Goal: Task Accomplishment & Management: Manage account settings

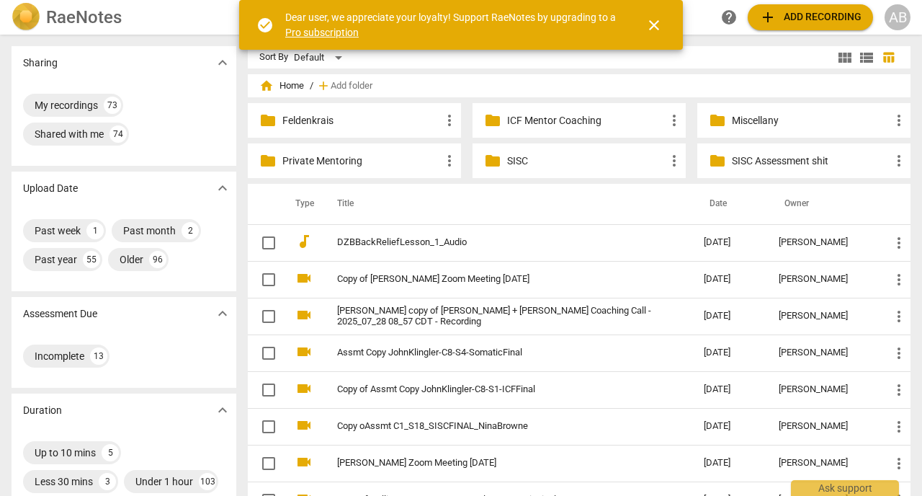
click at [158, 65] on div "Sharing expand_more" at bounding box center [124, 62] width 225 height 33
click at [649, 30] on span "close" at bounding box center [653, 25] width 17 height 17
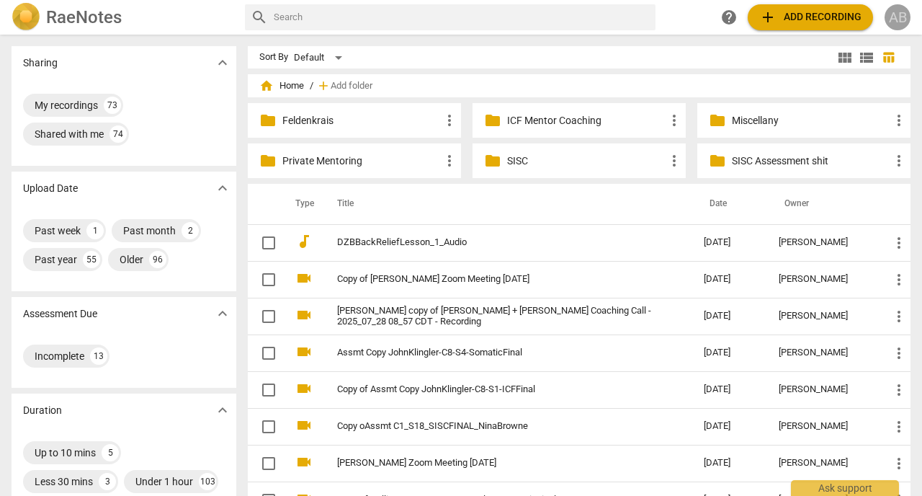
click at [895, 27] on div "AB" at bounding box center [897, 17] width 26 height 26
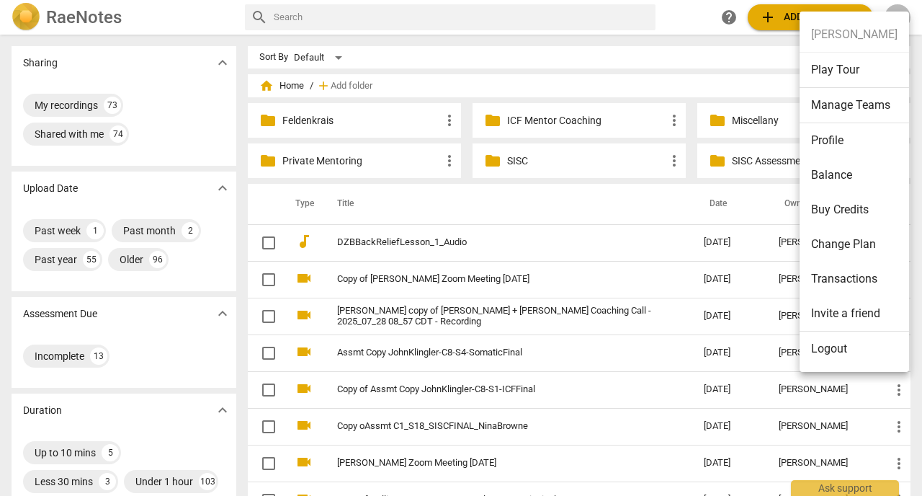
click at [825, 139] on li "Profile" at bounding box center [854, 140] width 109 height 35
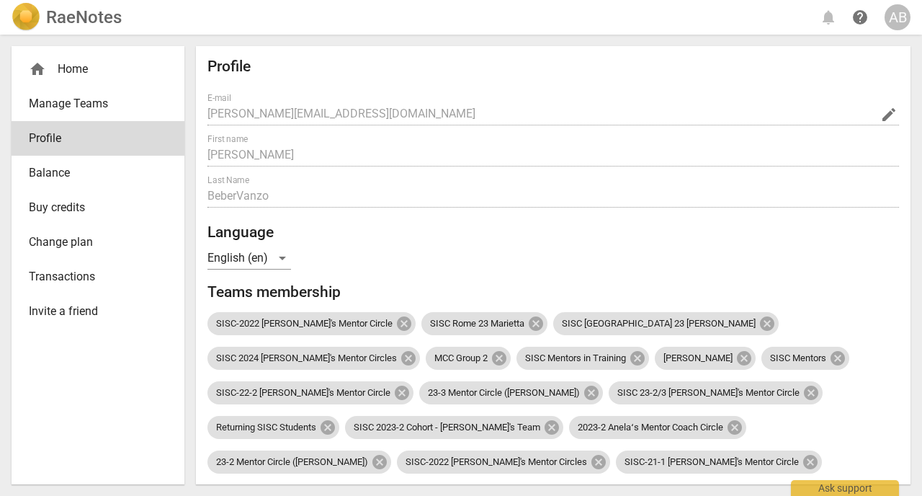
click at [896, 22] on div "AB" at bounding box center [897, 17] width 26 height 26
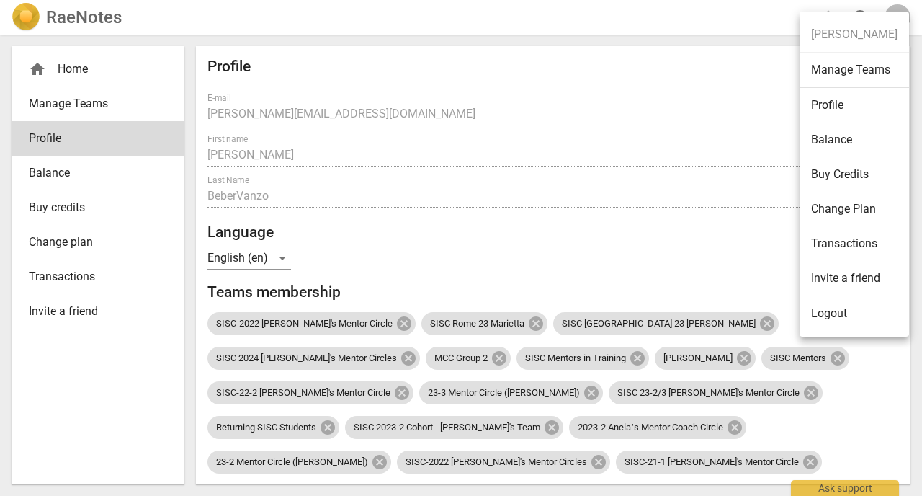
click at [571, 115] on div at bounding box center [461, 248] width 922 height 496
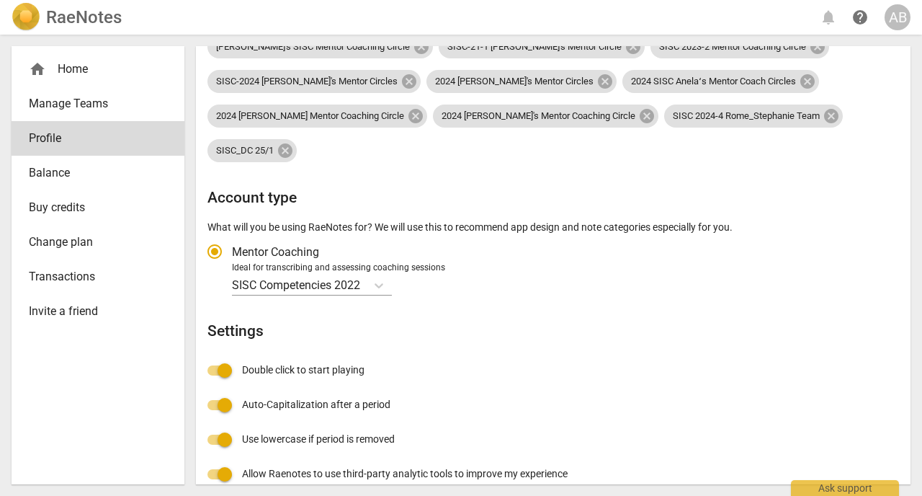
scroll to position [488, 0]
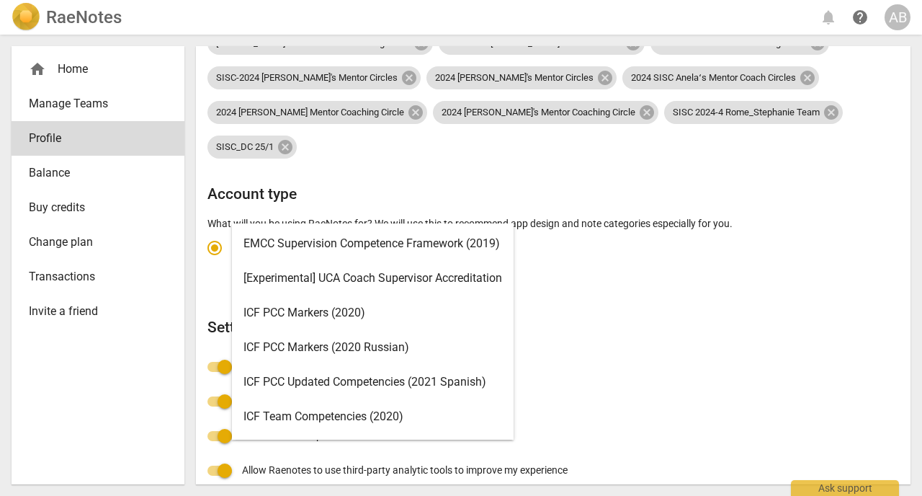
click at [381, 279] on icon "Account type" at bounding box center [379, 281] width 9 height 5
click at [0, 0] on input "Ideal for transcribing and assessing coaching sessions SISC Competencies 2022 s…" at bounding box center [0, 0] width 0 height 0
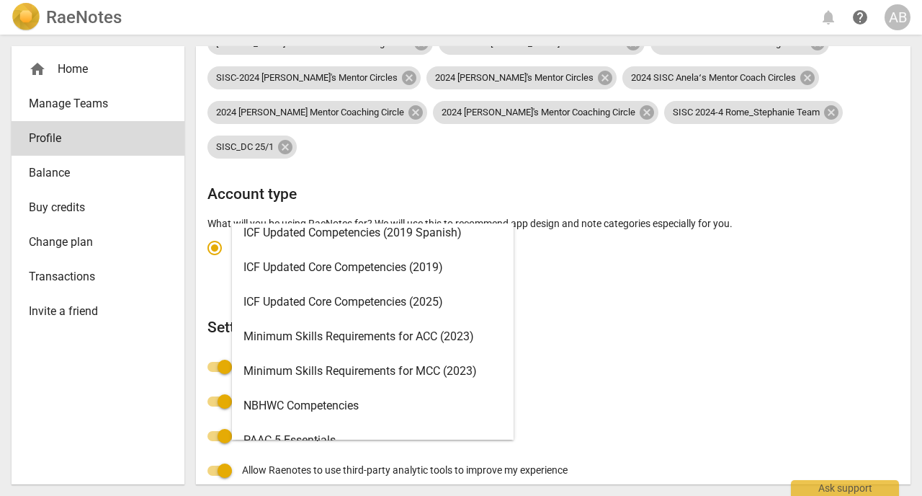
scroll to position [257, 0]
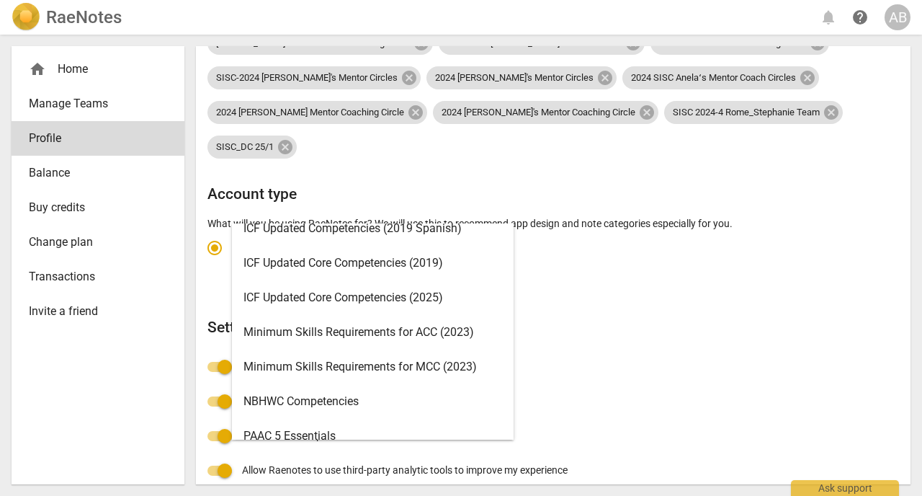
click at [294, 303] on div "ICF Updated Core Competencies (2025)" at bounding box center [373, 297] width 282 height 35
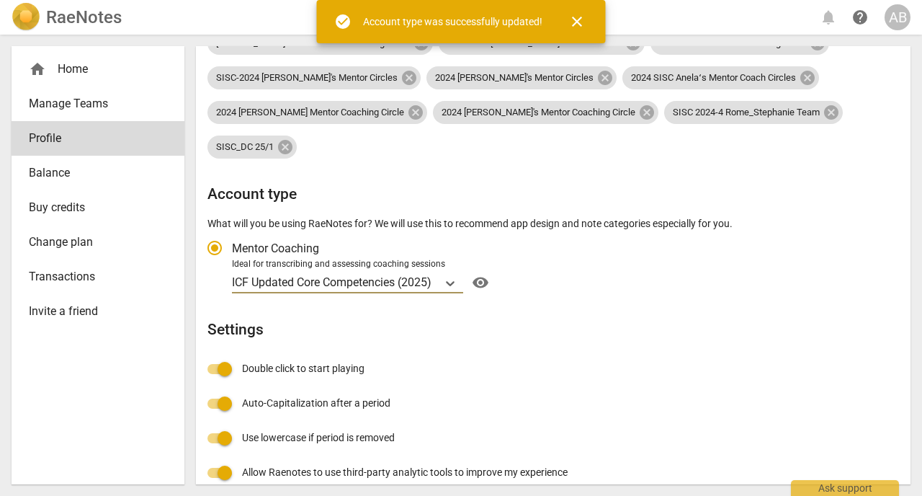
radio input "false"
click at [483, 274] on span "visibility" at bounding box center [480, 282] width 23 height 17
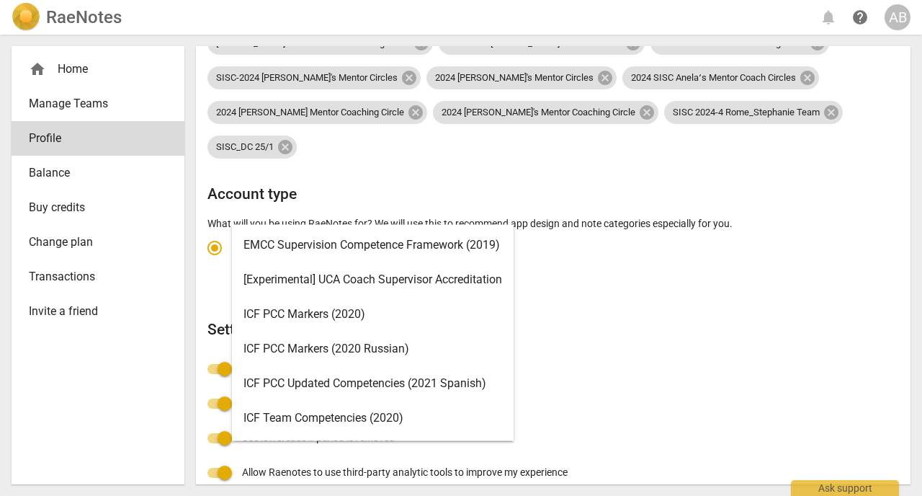
click at [452, 276] on icon "Account type" at bounding box center [450, 283] width 14 height 14
click at [0, 0] on input "Ideal for transcribing and assessing coaching sessions ICF Updated Core Compete…" at bounding box center [0, 0] width 0 height 0
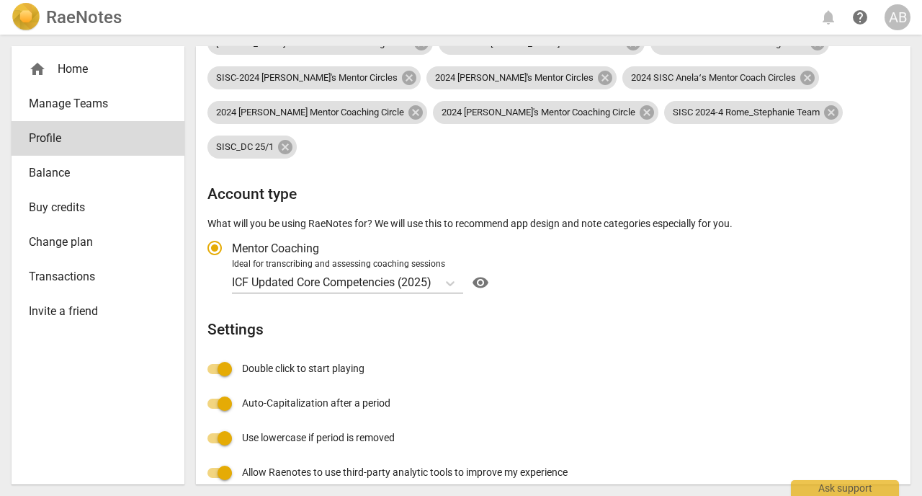
click at [625, 294] on div "Profile E-mail [PERSON_NAME][EMAIL_ADDRESS][DOMAIN_NAME] edit First name [PERSO…" at bounding box center [552, 82] width 691 height 1024
